Goal: Task Accomplishment & Management: Manage account settings

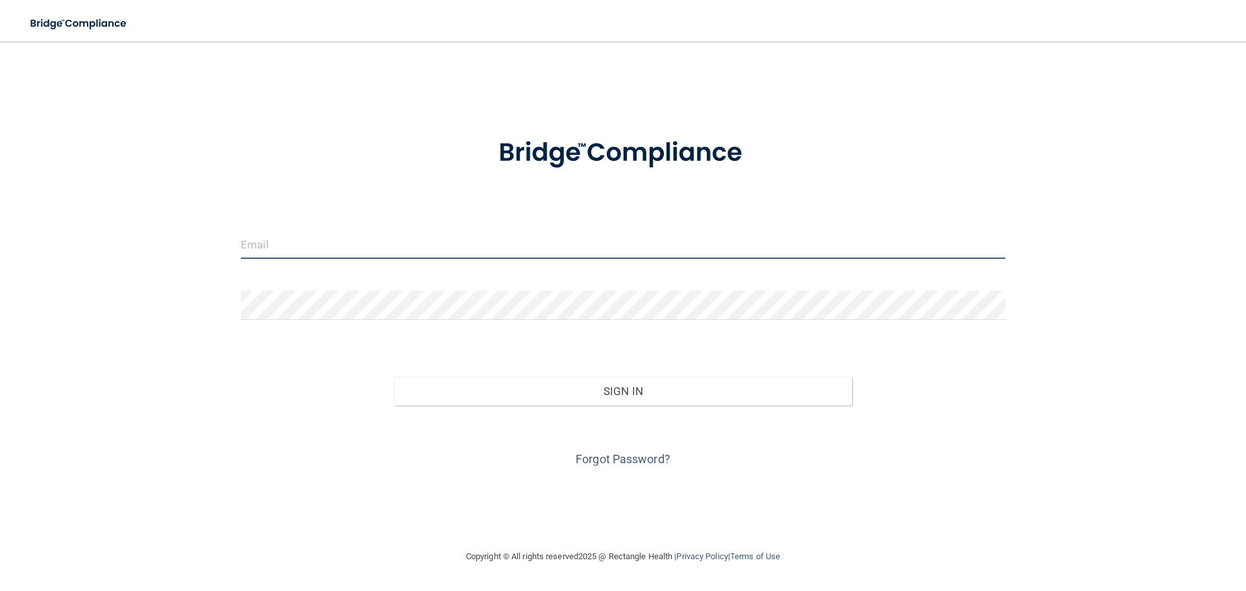
click at [267, 249] on input "email" at bounding box center [623, 244] width 764 height 29
type input "[EMAIL_ADDRESS][DOMAIN_NAME]"
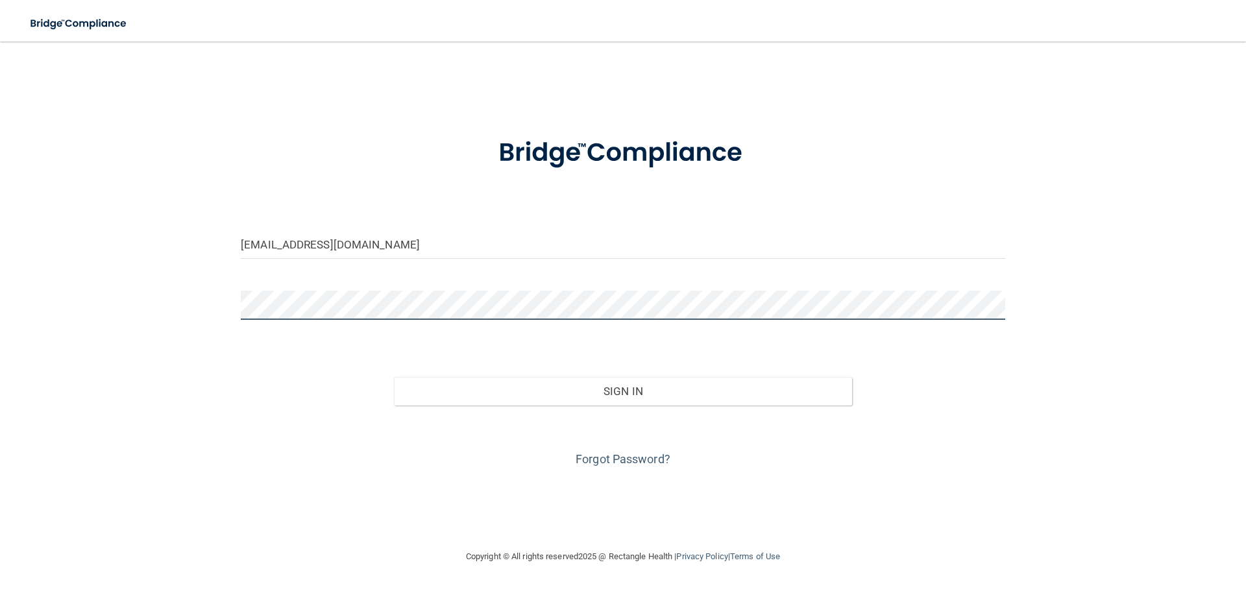
click at [394, 377] on button "Sign In" at bounding box center [623, 391] width 459 height 29
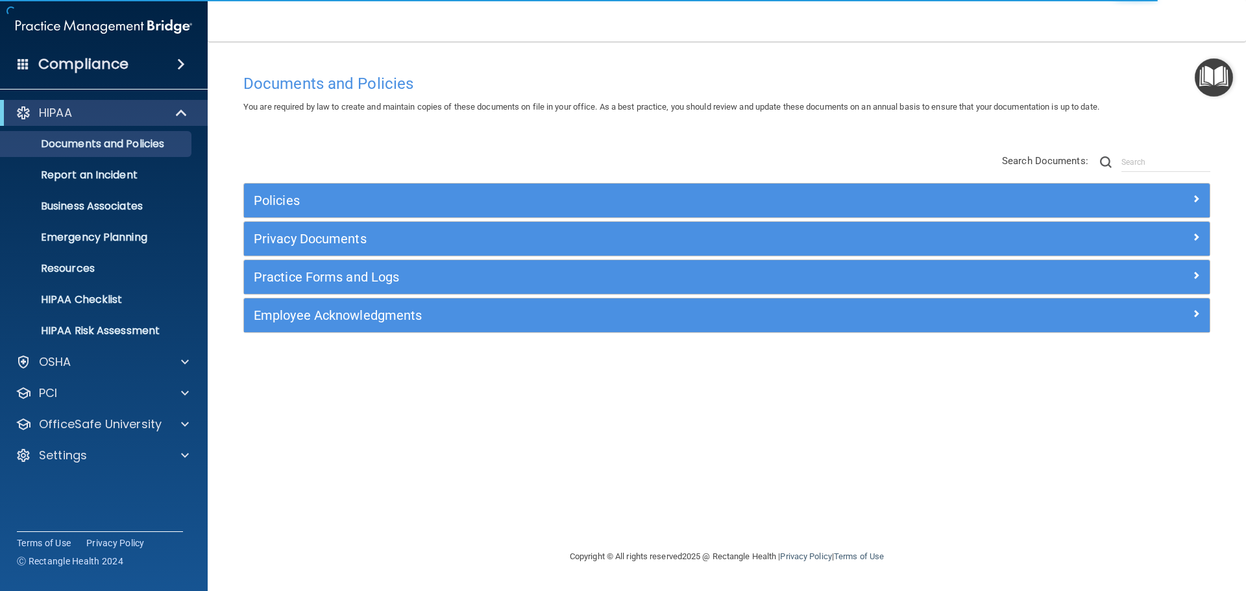
click at [546, 326] on div "Employee Acknowledgments" at bounding box center [726, 315] width 965 height 34
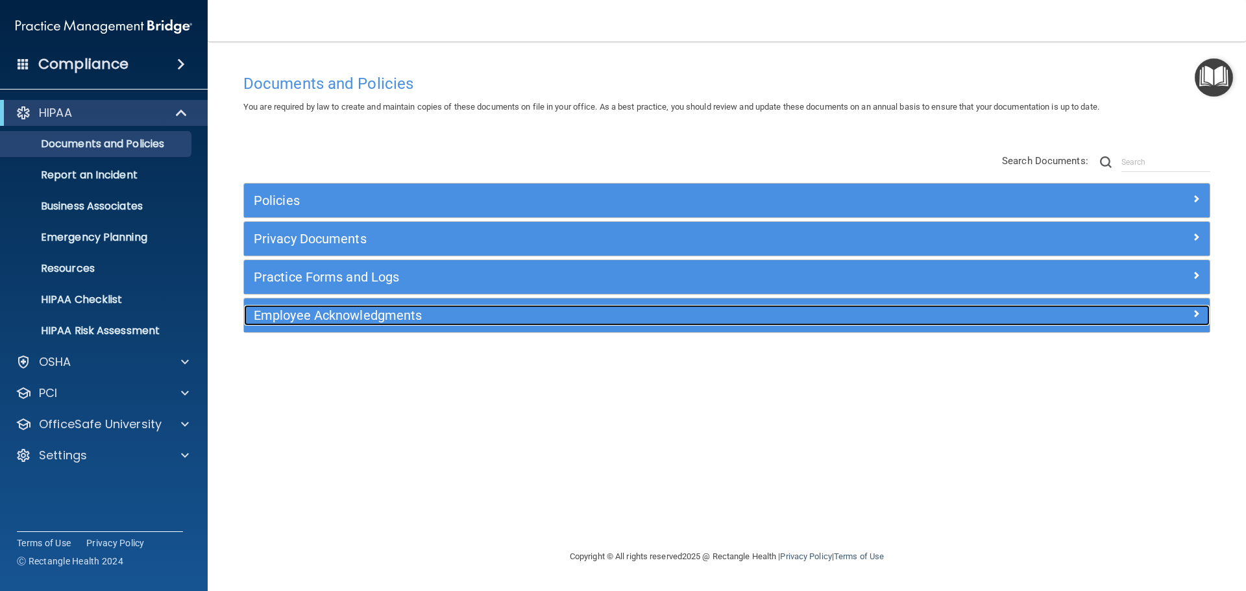
click at [1196, 311] on span at bounding box center [1196, 314] width 8 height 16
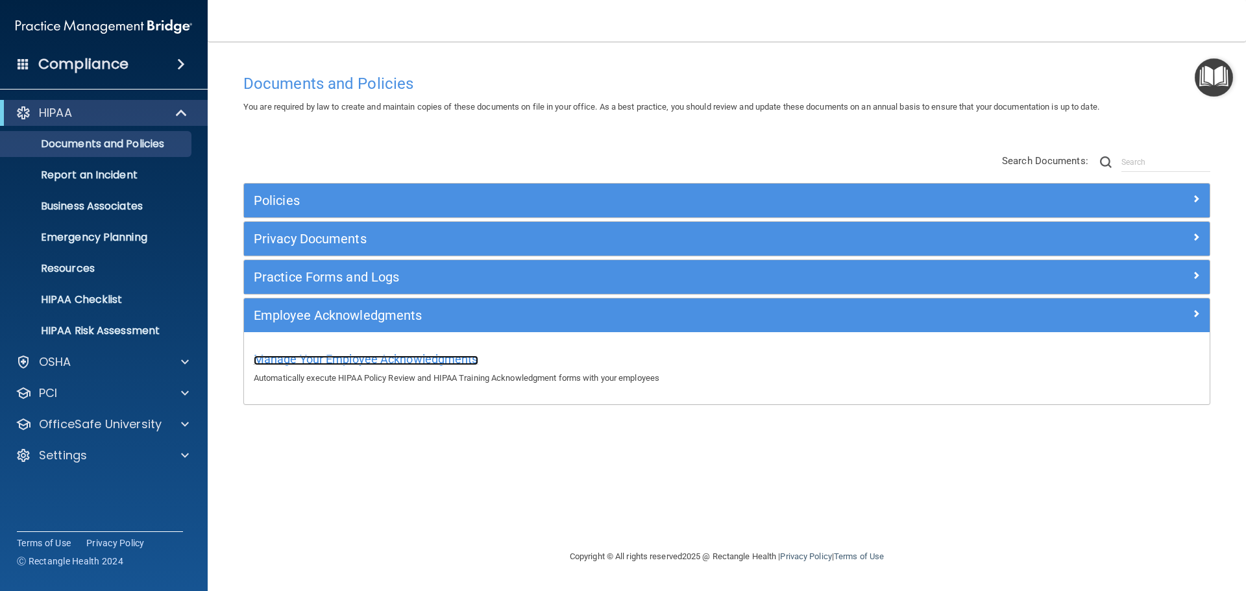
click at [399, 358] on span "Manage Your Employee Acknowledgments" at bounding box center [366, 359] width 224 height 14
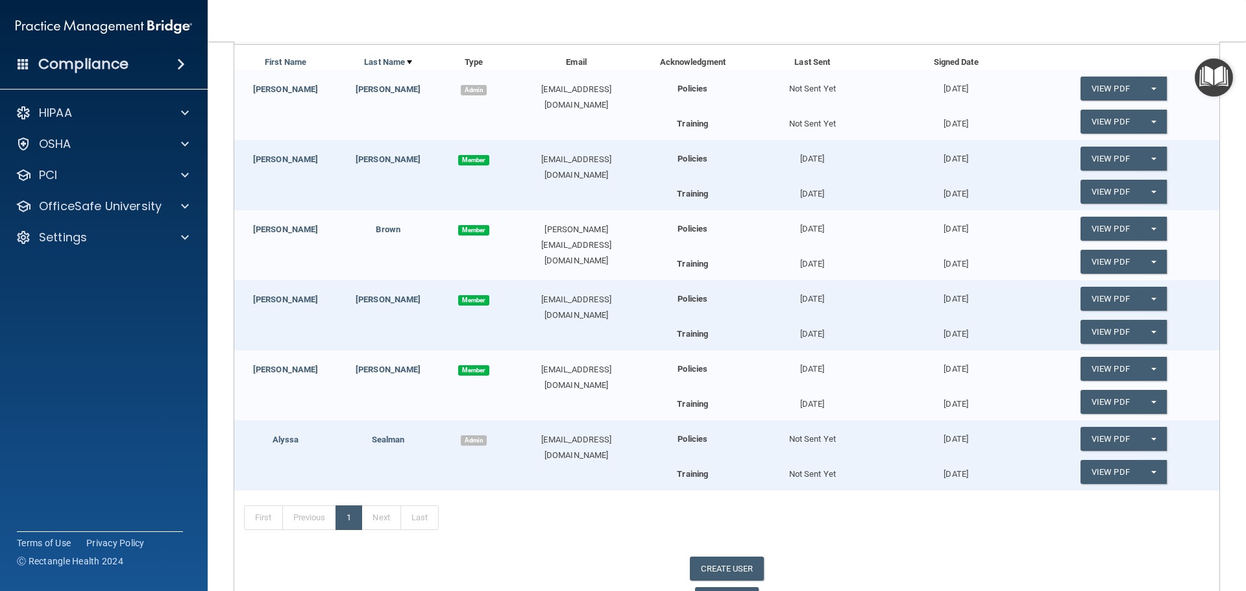
scroll to position [195, 0]
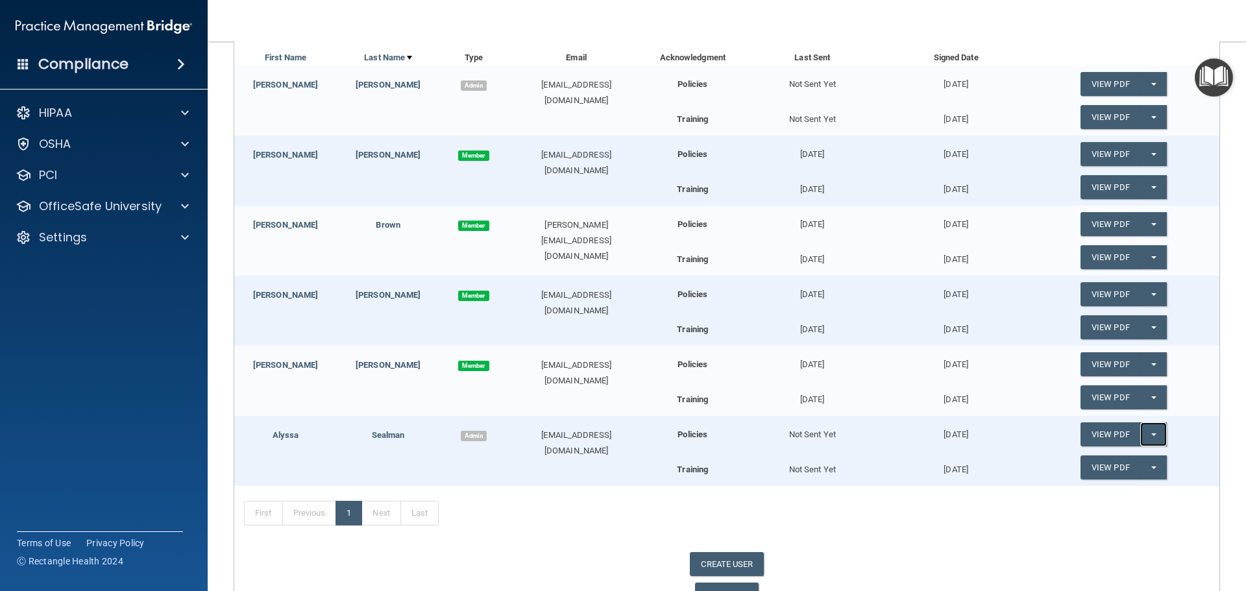
click at [1145, 437] on button "Split button!" at bounding box center [1153, 434] width 27 height 24
click at [1133, 463] on link "Update Acknowledgment" at bounding box center [1139, 460] width 119 height 19
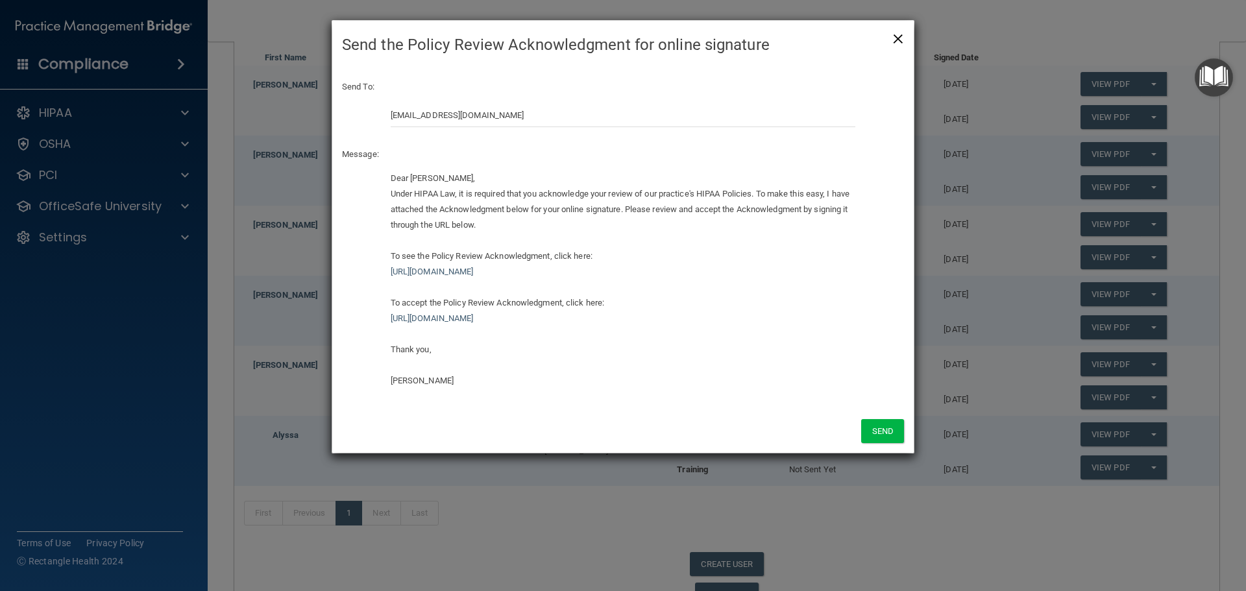
click at [897, 36] on span "×" at bounding box center [898, 37] width 12 height 26
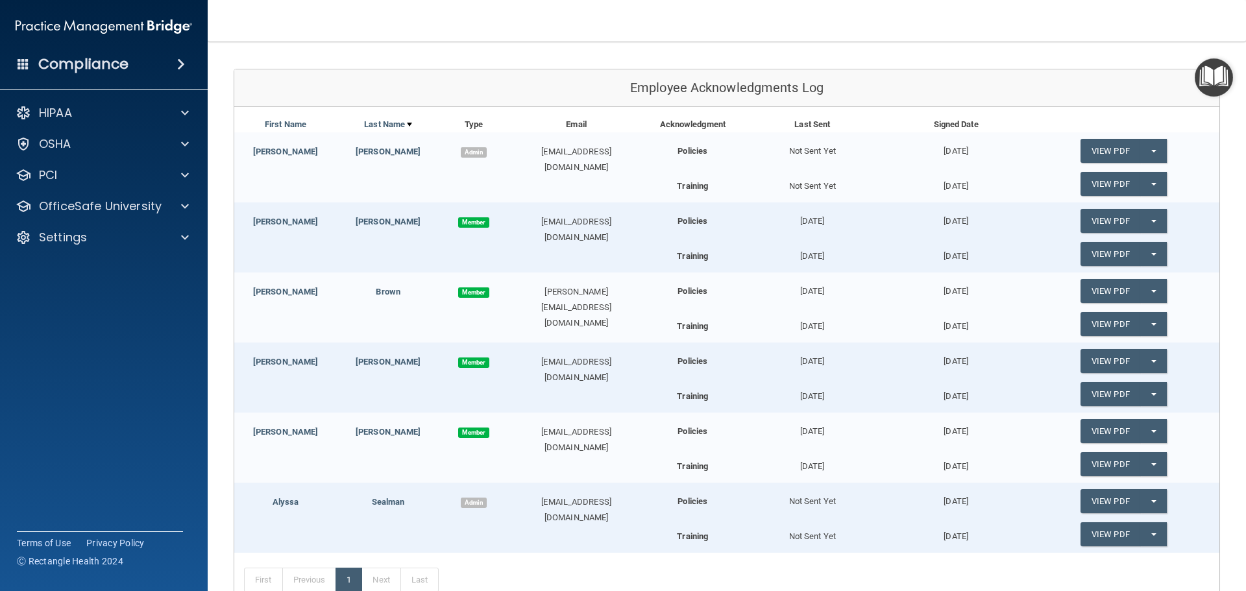
scroll to position [0, 0]
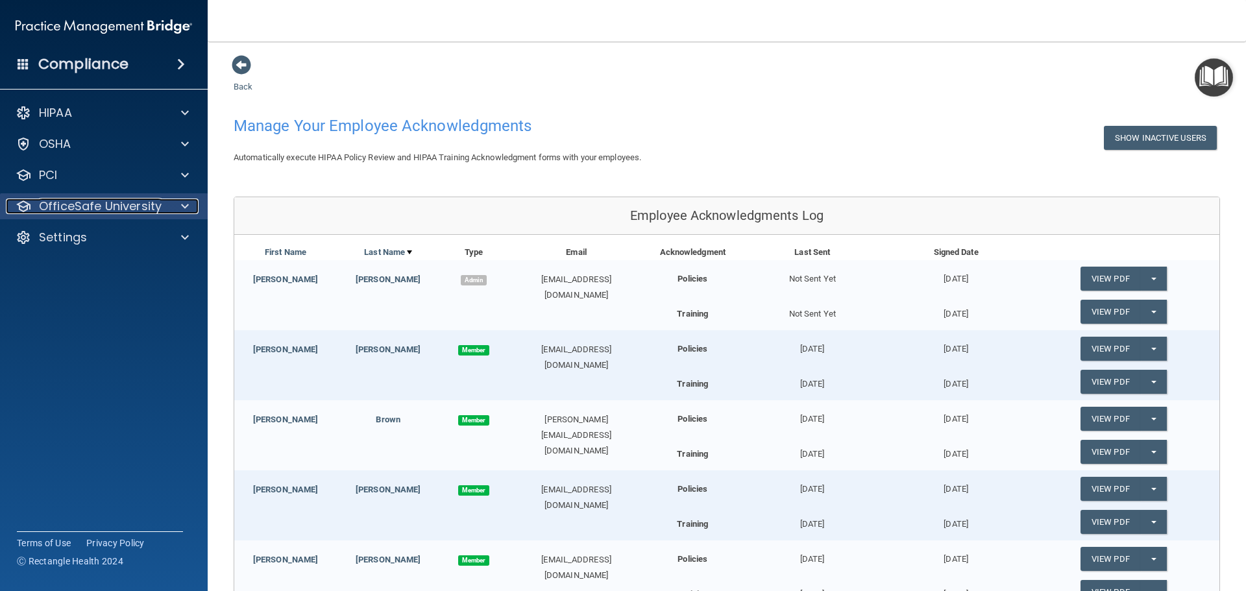
click at [183, 202] on span at bounding box center [185, 207] width 8 height 16
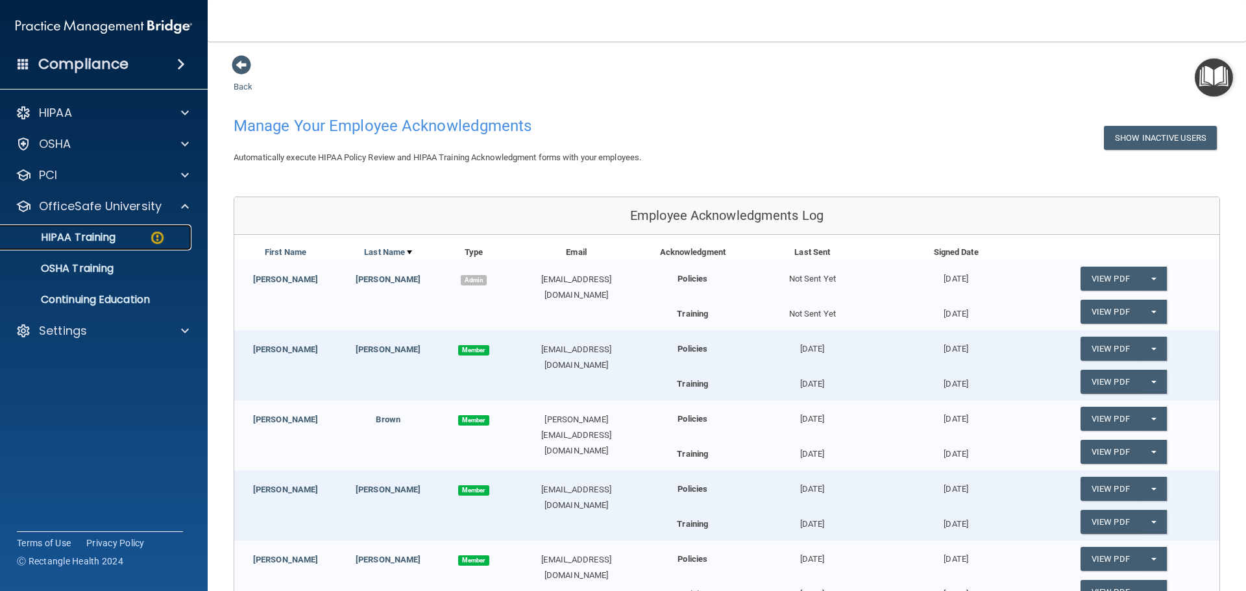
click at [98, 239] on p "HIPAA Training" at bounding box center [61, 237] width 107 height 13
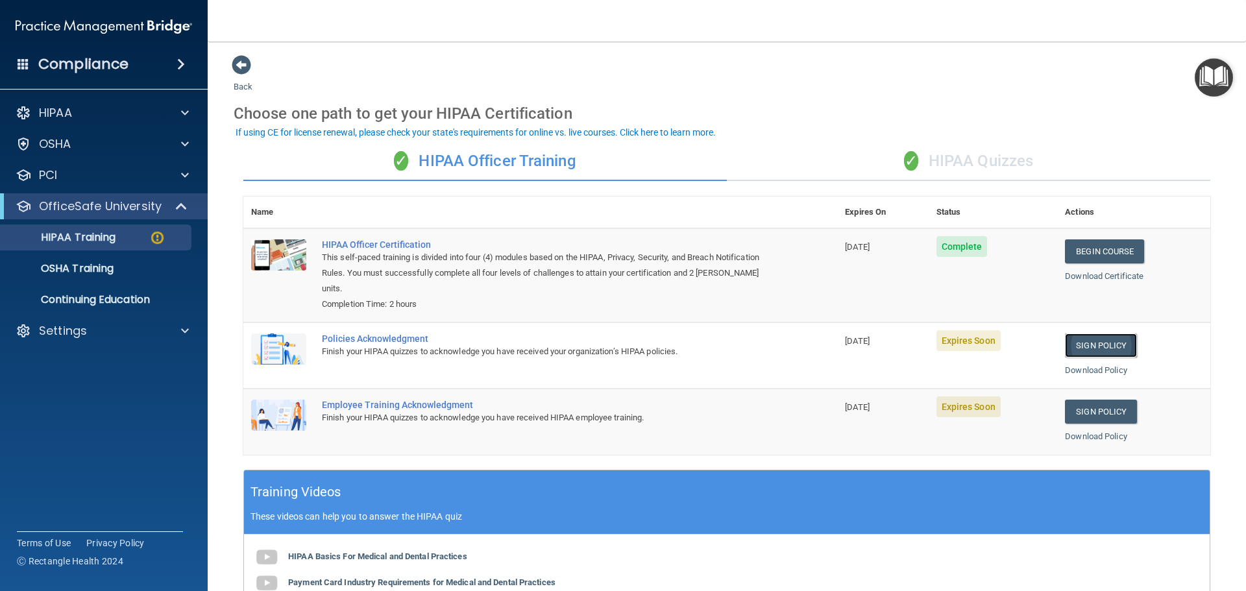
click at [1088, 349] on link "Sign Policy" at bounding box center [1101, 345] width 72 height 24
click at [1096, 415] on link "Sign Policy" at bounding box center [1101, 412] width 72 height 24
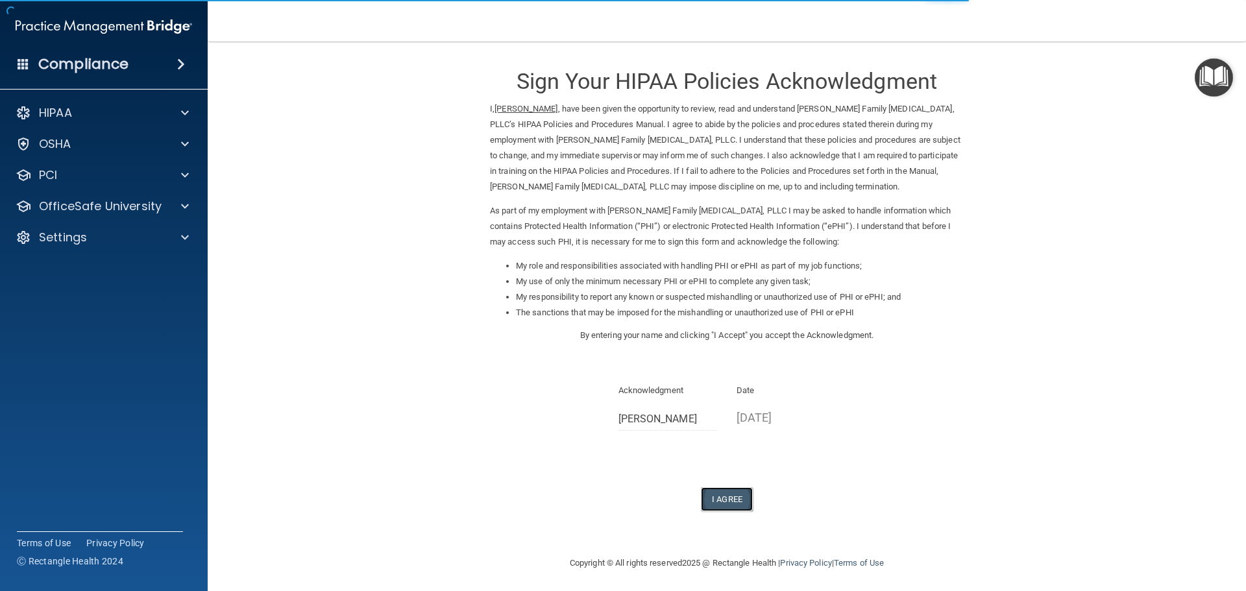
click at [730, 500] on button "I Agree" at bounding box center [727, 499] width 52 height 24
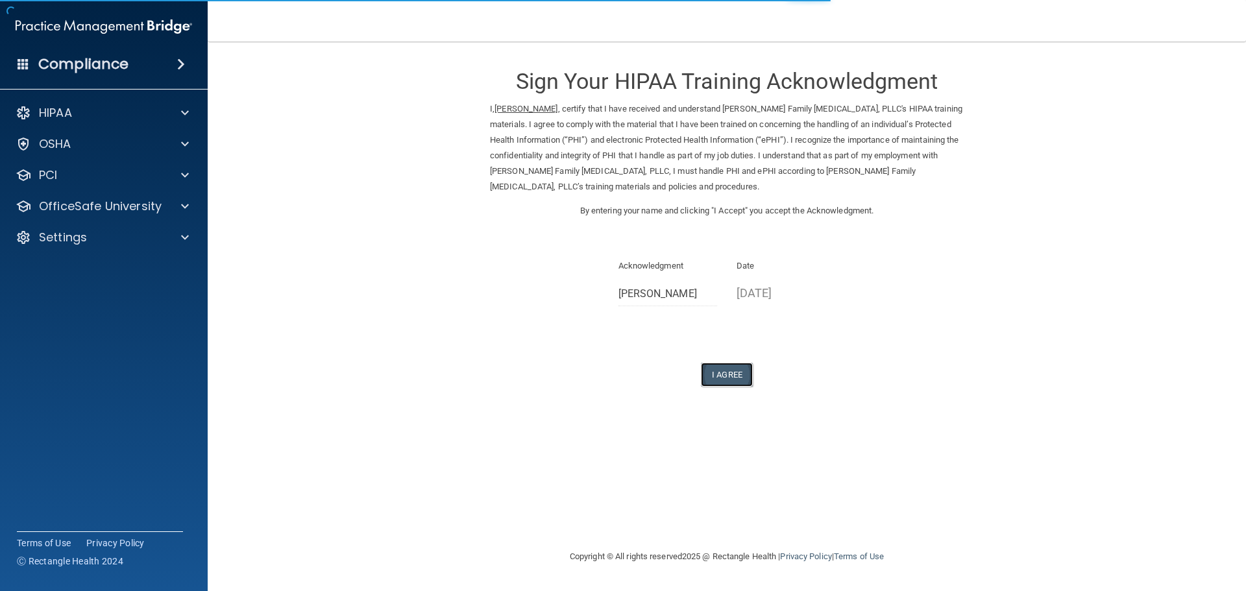
click at [732, 376] on button "I Agree" at bounding box center [727, 375] width 52 height 24
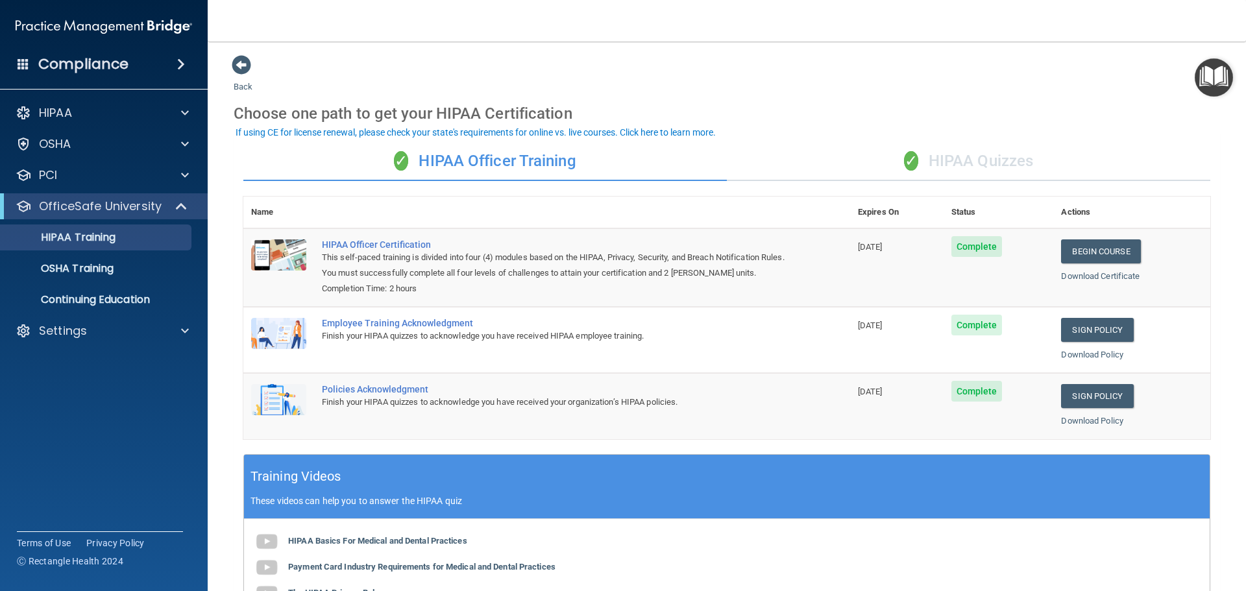
click at [957, 162] on div "✓ HIPAA Quizzes" at bounding box center [968, 161] width 483 height 39
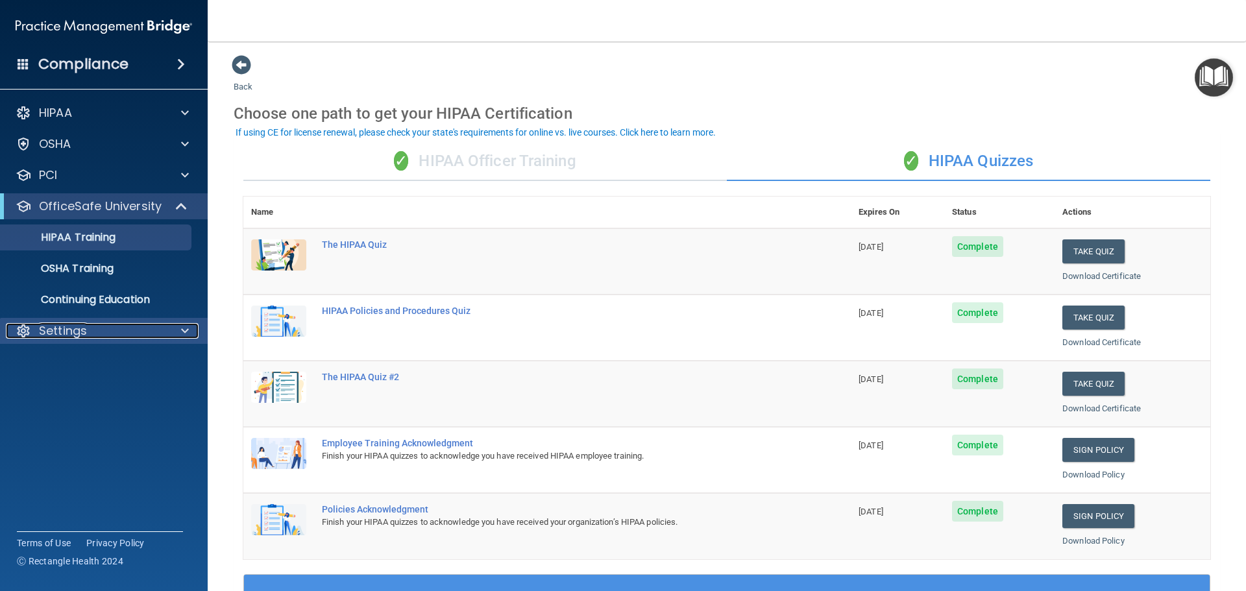
click at [72, 333] on p "Settings" at bounding box center [63, 331] width 48 height 16
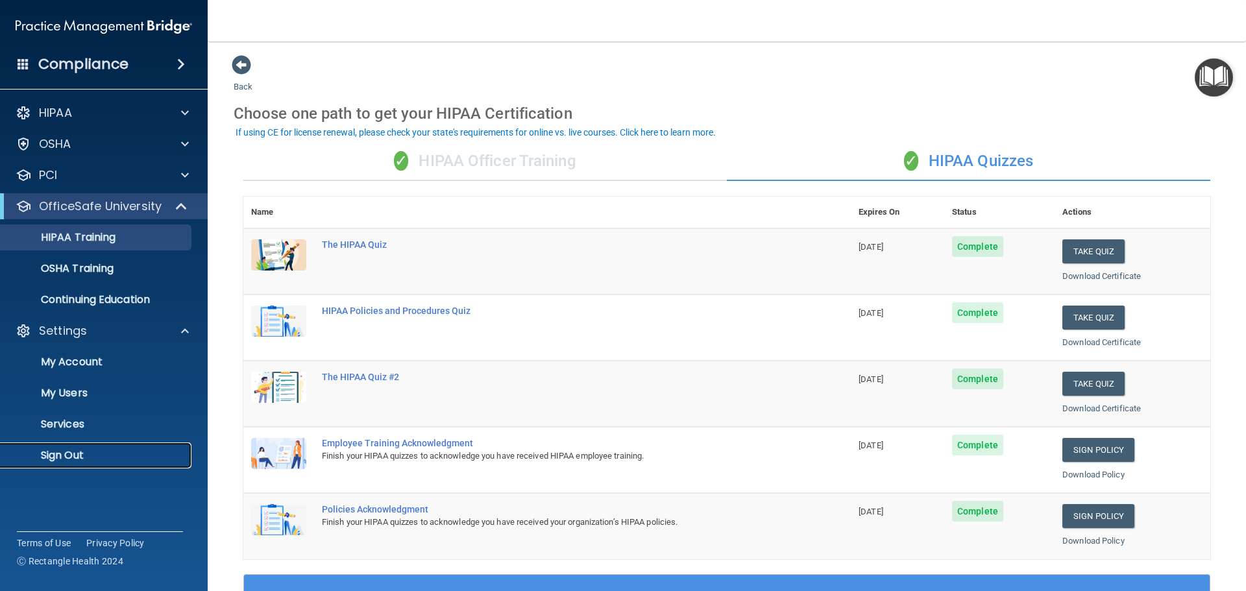
click at [79, 459] on p "Sign Out" at bounding box center [96, 455] width 177 height 13
